Goal: Task Accomplishment & Management: Manage account settings

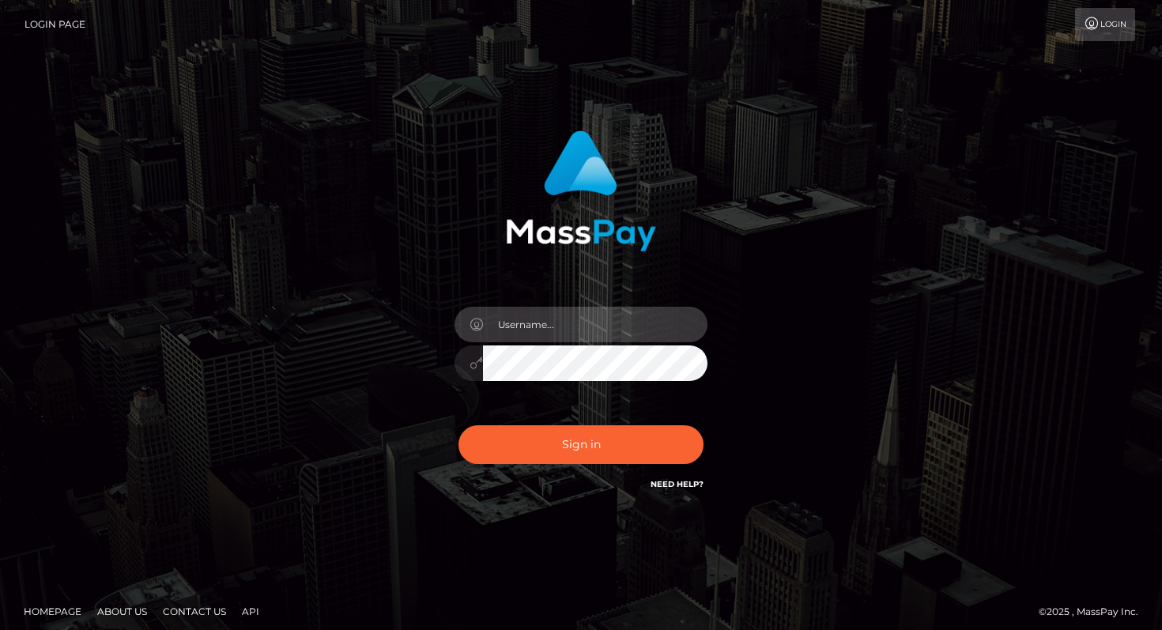
click at [516, 319] on input "text" at bounding box center [595, 325] width 224 height 36
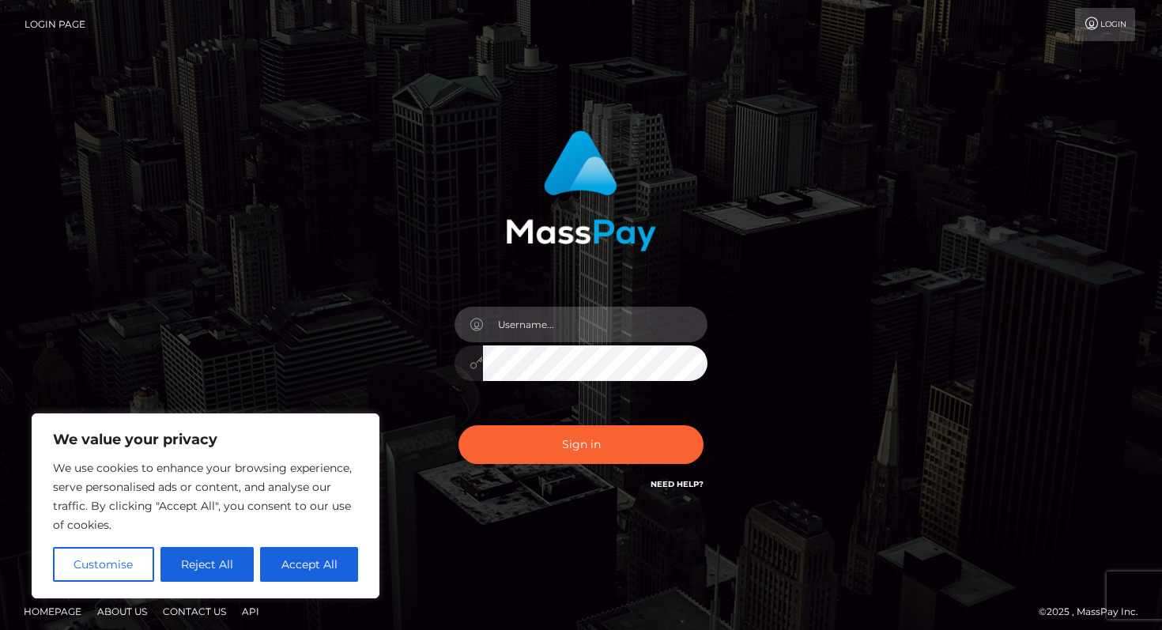
type input "[EMAIL_ADDRESS][DOMAIN_NAME]"
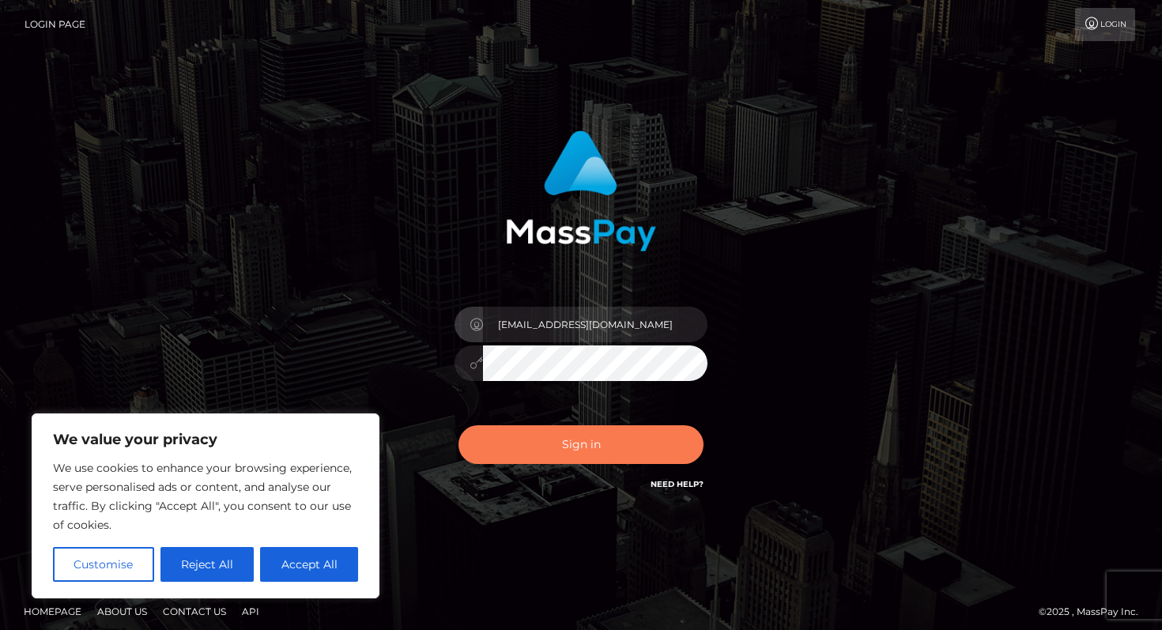
click at [571, 446] on button "Sign in" at bounding box center [580, 444] width 245 height 39
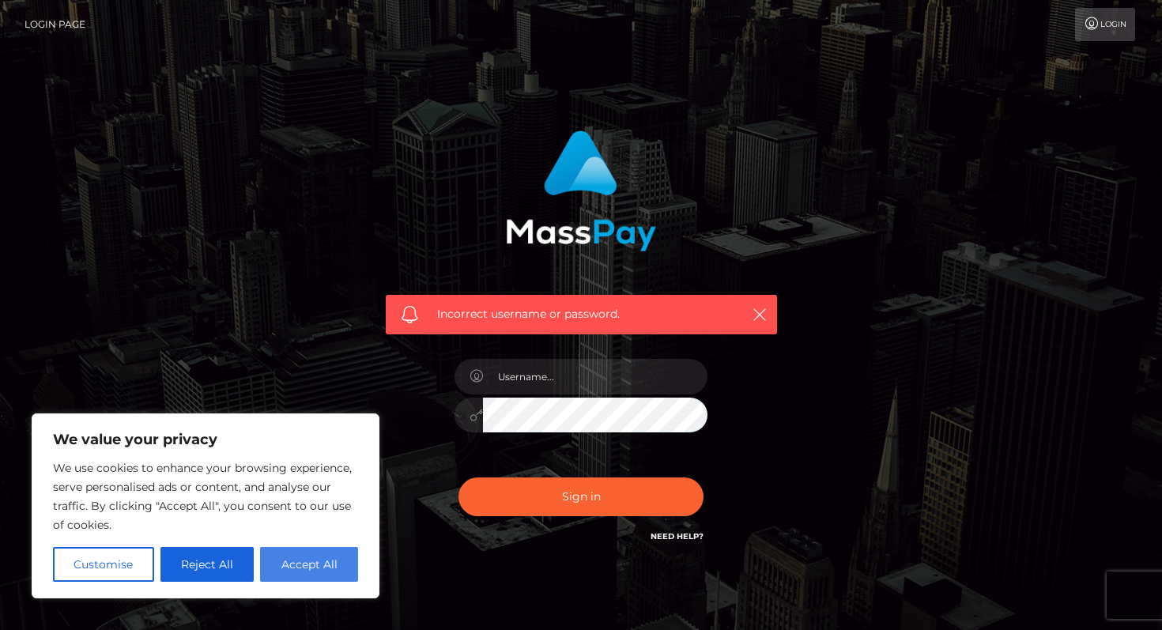
click at [277, 563] on button "Accept All" at bounding box center [309, 564] width 98 height 35
checkbox input "true"
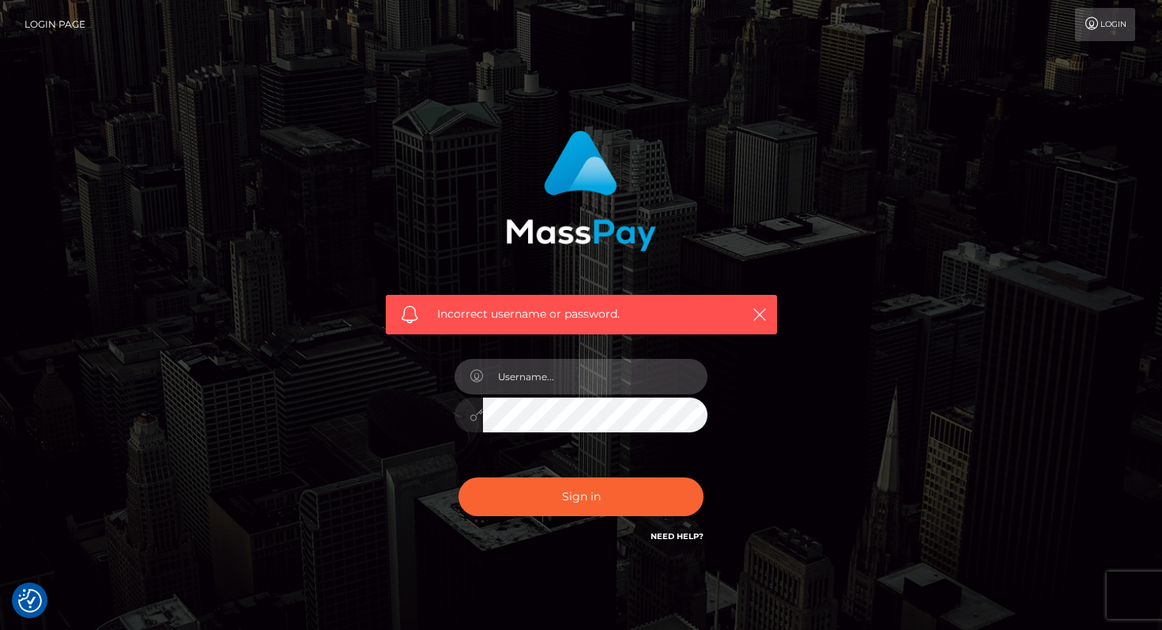
click at [556, 373] on input "text" at bounding box center [595, 377] width 224 height 36
type input "y2ktoes@gmail.com"
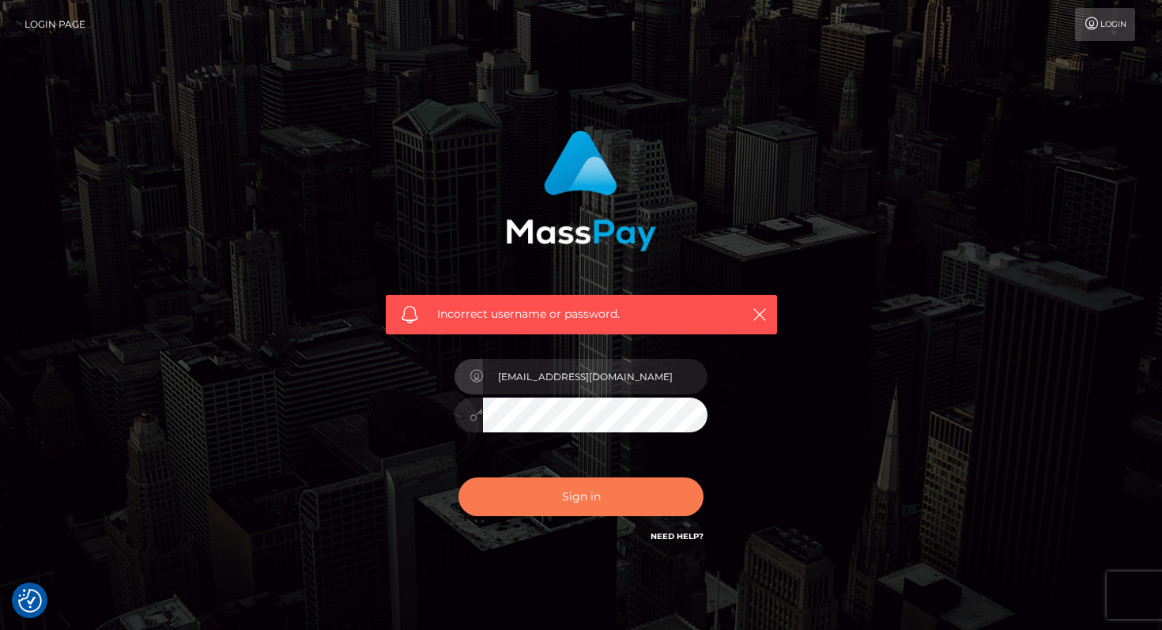
click at [570, 484] on button "Sign in" at bounding box center [580, 496] width 245 height 39
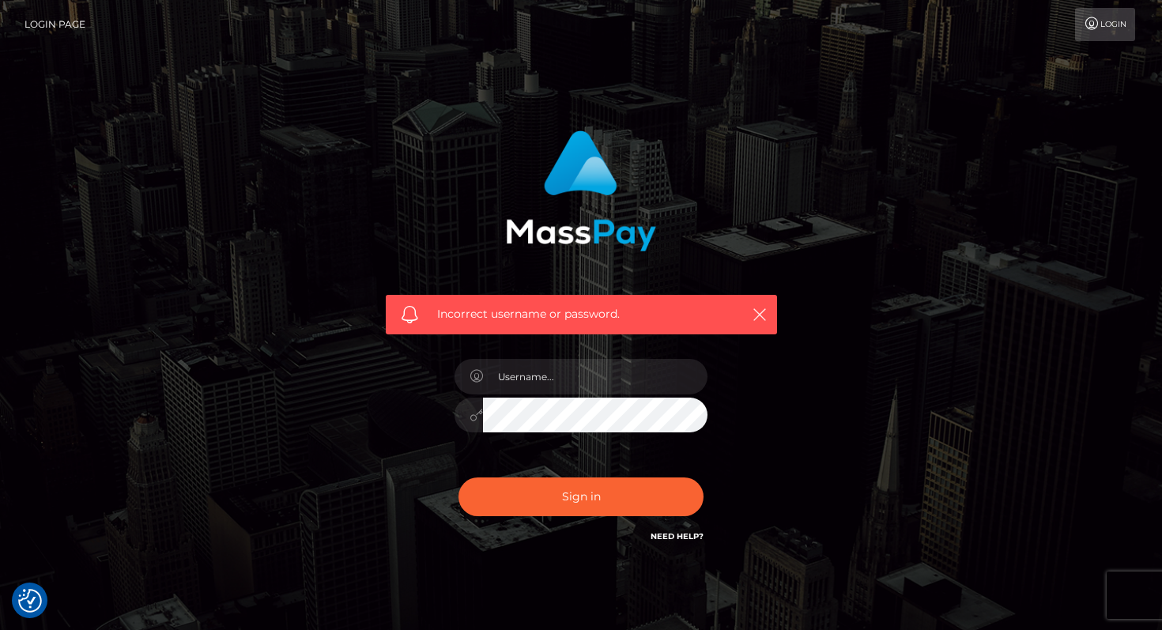
click at [674, 537] on link "Need Help?" at bounding box center [676, 536] width 53 height 10
